Goal: Task Accomplishment & Management: Complete application form

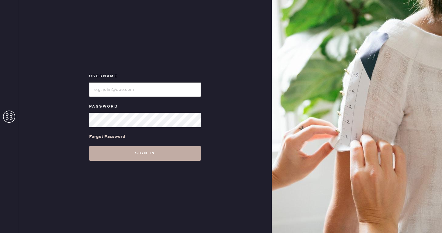
type input "reformationwilliamsburg"
click at [112, 155] on button "Sign in" at bounding box center [145, 153] width 112 height 15
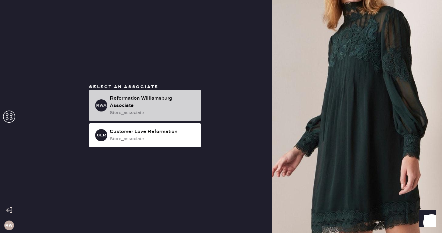
click at [151, 100] on div "Reformation Williamsburg Associate" at bounding box center [153, 102] width 86 height 15
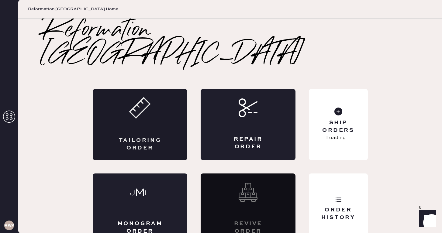
click at [140, 102] on div "Tailoring Order" at bounding box center [140, 124] width 95 height 71
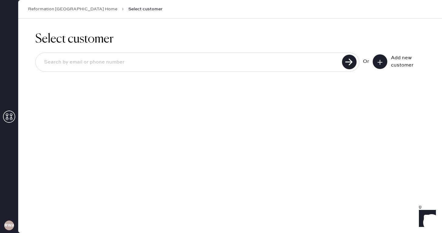
click at [382, 65] on button at bounding box center [380, 61] width 15 height 15
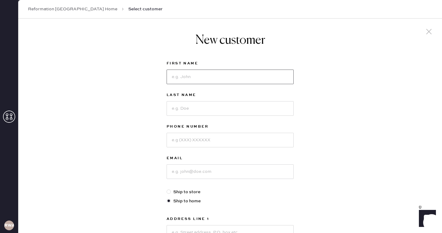
click at [243, 72] on input at bounding box center [230, 77] width 127 height 15
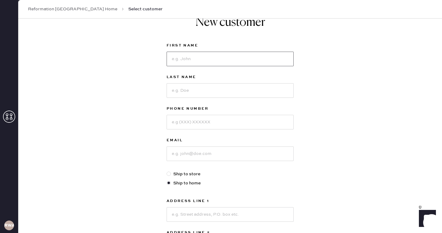
scroll to position [24, 0]
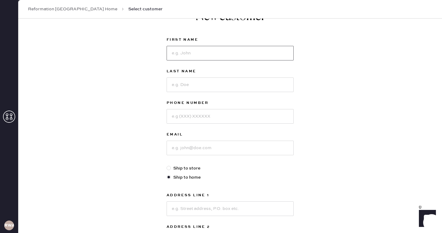
click at [178, 48] on input at bounding box center [230, 53] width 127 height 15
type input "[PERSON_NAME]"
click at [192, 85] on input at bounding box center [230, 85] width 127 height 15
type input "[PERSON_NAME]"
click at [176, 119] on input at bounding box center [230, 116] width 127 height 15
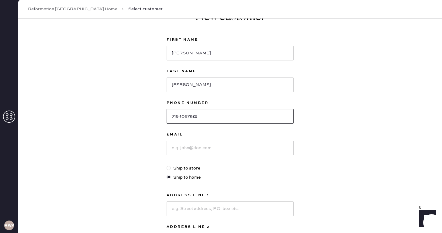
type input "7184067922"
click at [178, 149] on input at bounding box center [230, 148] width 127 height 15
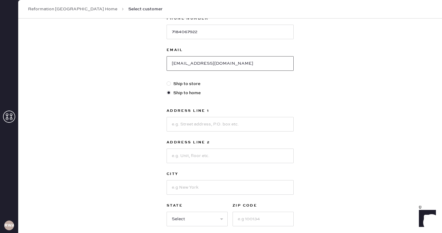
scroll to position [110, 0]
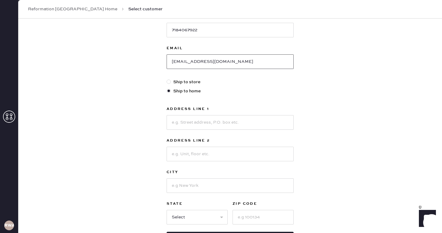
type input "[EMAIL_ADDRESS][DOMAIN_NAME]"
click at [206, 128] on input at bounding box center [230, 122] width 127 height 15
type input "[STREET_ADDRESS]"
click at [200, 156] on input at bounding box center [230, 154] width 127 height 15
type input "apt 424"
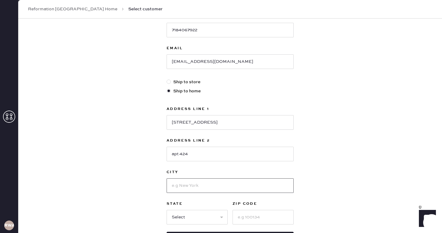
click at [190, 185] on input at bounding box center [230, 185] width 127 height 15
type input "[US_STATE]"
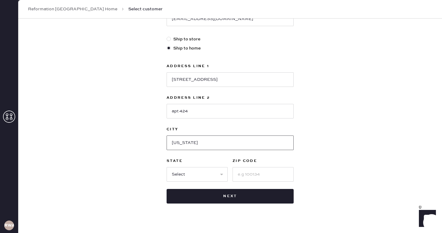
scroll to position [155, 0]
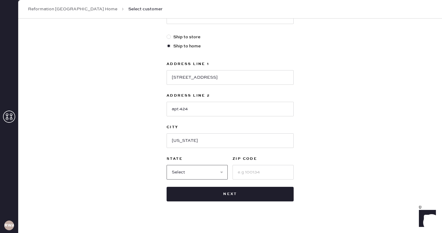
click at [196, 175] on select "Select AK AL AR AZ CA CO CT [GEOGRAPHIC_DATA] DE FL [GEOGRAPHIC_DATA] HI [GEOGR…" at bounding box center [197, 172] width 61 height 15
select select "NY"
click at [247, 172] on input at bounding box center [263, 172] width 61 height 15
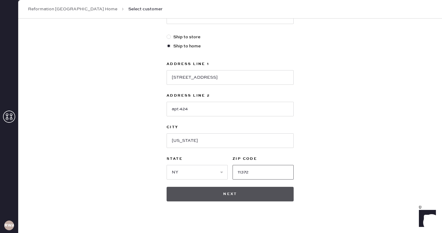
type input "11372"
click at [226, 195] on button "Next" at bounding box center [230, 194] width 127 height 15
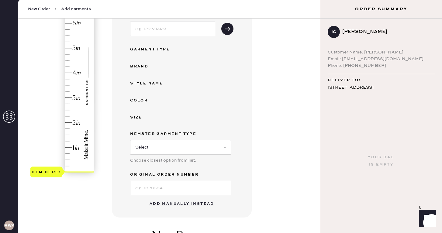
scroll to position [97, 0]
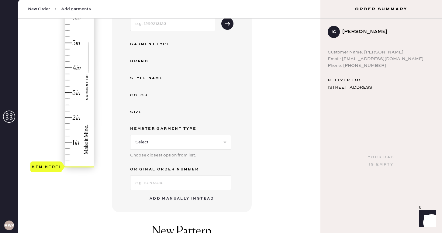
click at [163, 201] on button "Add manually instead" at bounding box center [182, 199] width 72 height 12
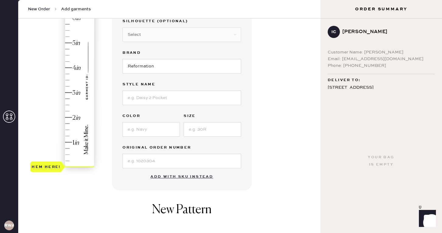
scroll to position [54, 0]
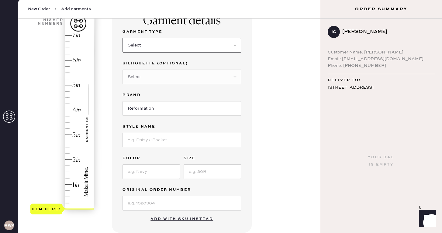
click at [149, 42] on select "Select Basic Skirt Jeans Leggings Pants Shorts Basic Sleeved Dress Basic Sleeve…" at bounding box center [182, 45] width 119 height 15
select select "4"
click at [144, 71] on select "Select Joggers Shorts Cropped Flare Boot Cut Straight Skinny Other" at bounding box center [182, 77] width 119 height 15
select select "11"
click at [136, 143] on input at bounding box center [182, 140] width 119 height 15
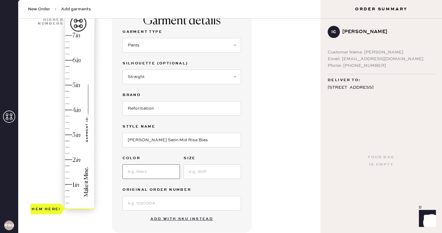
click at [131, 174] on input at bounding box center [151, 171] width 57 height 15
click at [208, 136] on input "[PERSON_NAME] Satin Mid Rise Bias" at bounding box center [182, 140] width 119 height 15
click at [203, 140] on input "[PERSON_NAME] Satin Mid Rise Bias" at bounding box center [182, 140] width 119 height 15
type input "[PERSON_NAME] Satin Mid Rise Bias Pant"
click at [138, 177] on input at bounding box center [151, 171] width 57 height 15
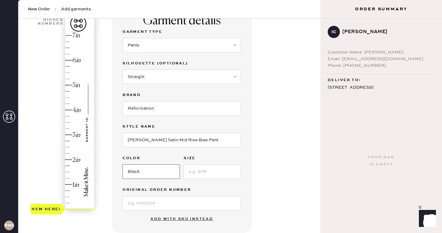
type input "black"
click at [204, 165] on input at bounding box center [212, 171] width 57 height 15
type input "S"
type input "2.75"
click at [69, 140] on div "Hem here!" at bounding box center [62, 122] width 65 height 179
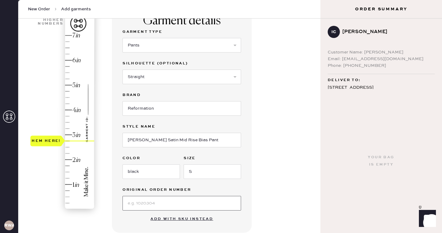
click at [183, 200] on input at bounding box center [182, 203] width 119 height 15
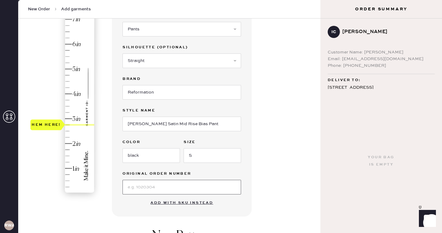
scroll to position [73, 0]
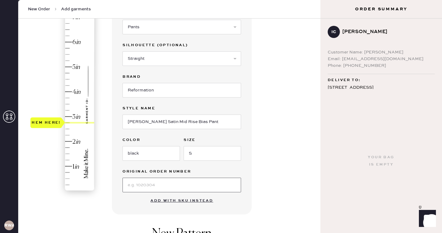
click at [233, 180] on input at bounding box center [182, 185] width 119 height 15
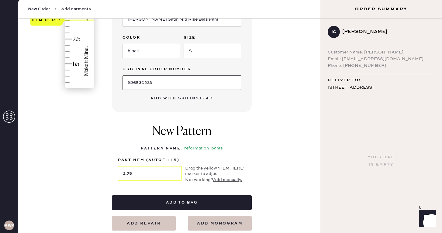
scroll to position [217, 0]
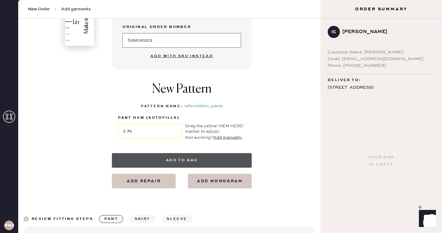
type input "S26530223"
click at [219, 164] on button "Add to bag" at bounding box center [182, 160] width 140 height 15
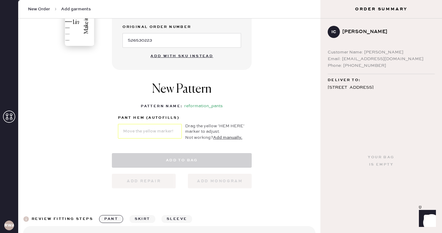
select select "4"
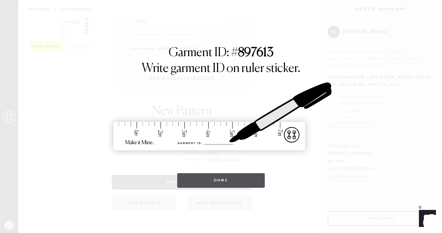
click at [215, 183] on button "Done" at bounding box center [221, 180] width 88 height 15
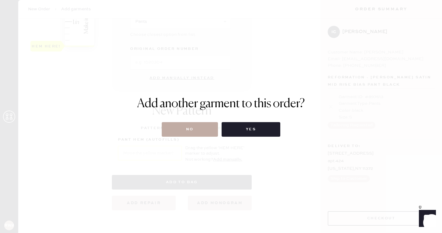
click at [199, 124] on button "No" at bounding box center [190, 129] width 56 height 15
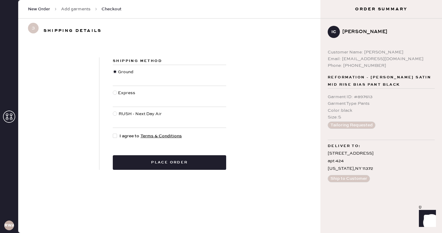
click at [118, 137] on div at bounding box center [116, 136] width 7 height 7
click at [113, 133] on input "I agree to Terms & Conditions" at bounding box center [113, 133] width 0 height 0
checkbox input "true"
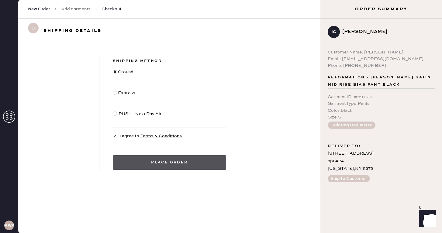
click at [134, 157] on button "Place order" at bounding box center [169, 162] width 113 height 15
